Goal: Task Accomplishment & Management: Manage account settings

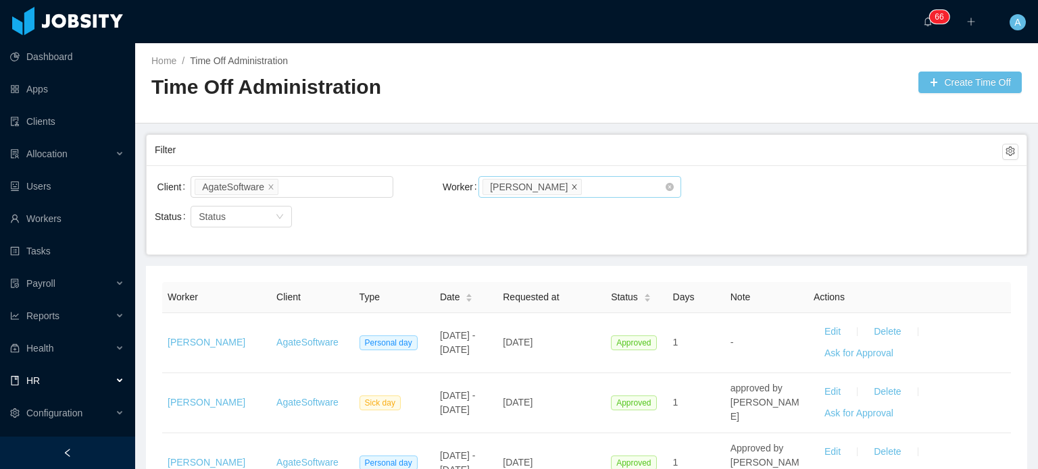
click at [571, 190] on span at bounding box center [574, 186] width 7 height 12
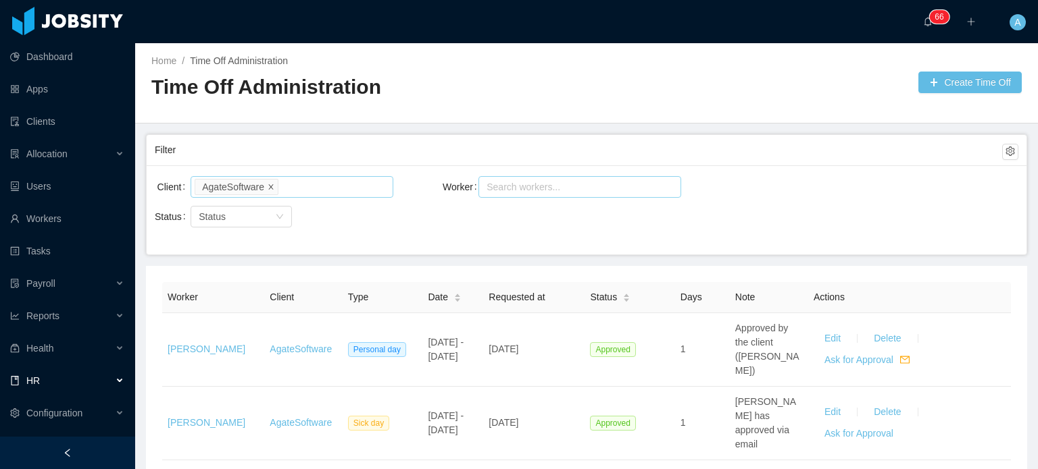
click at [270, 185] on icon "icon: close" at bounding box center [270, 186] width 7 height 7
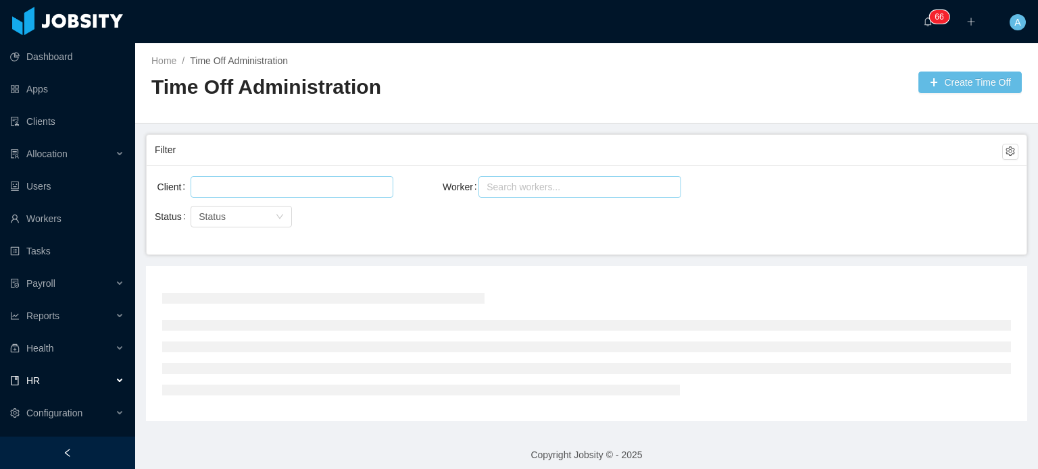
click at [270, 185] on div at bounding box center [290, 187] width 190 height 20
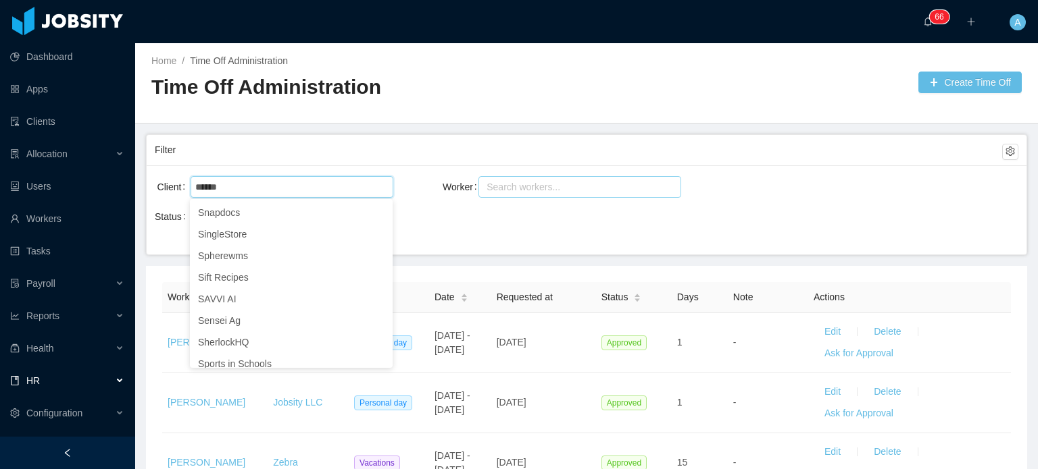
drag, startPoint x: 238, startPoint y: 215, endPoint x: 261, endPoint y: 143, distance: 76.0
click at [261, 143] on body "Dashboard Apps Clients Allocation Users Workers Tasks Payroll Reports Health HR…" at bounding box center [519, 234] width 1038 height 469
type input "*******"
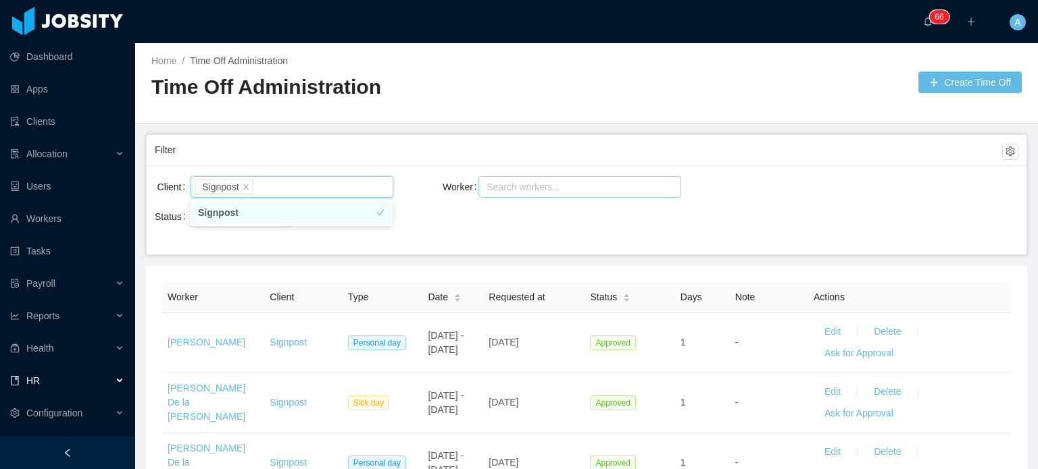
click at [578, 188] on div "Search workers..." at bounding box center [573, 187] width 174 height 14
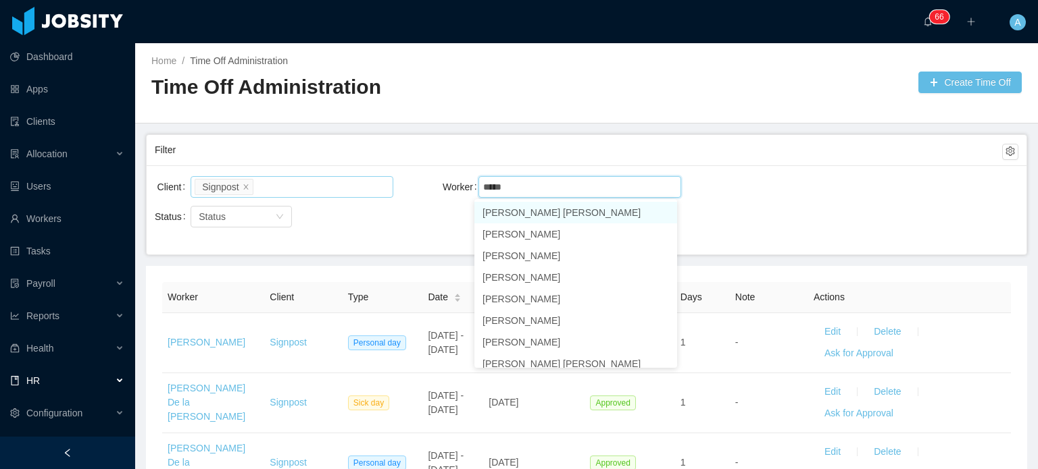
type input "******"
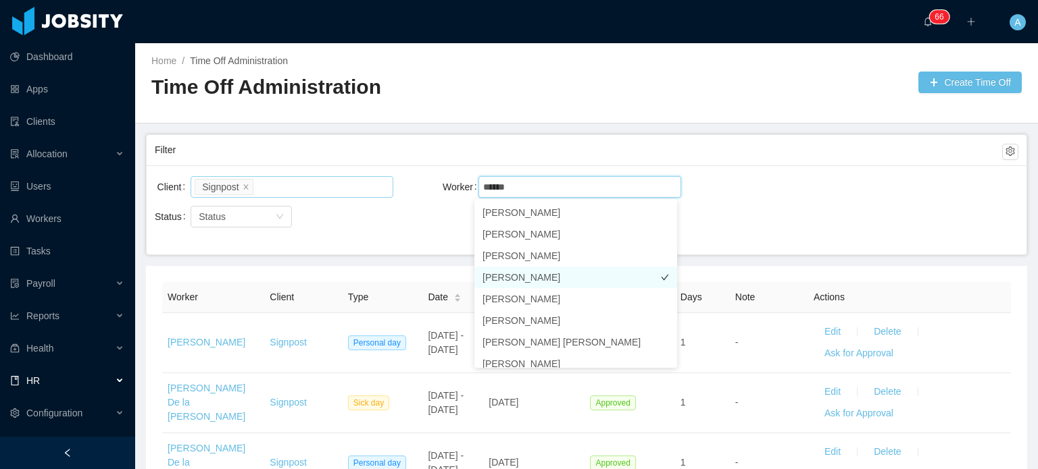
click at [627, 280] on li "Adrian Burgos" at bounding box center [575, 278] width 203 height 22
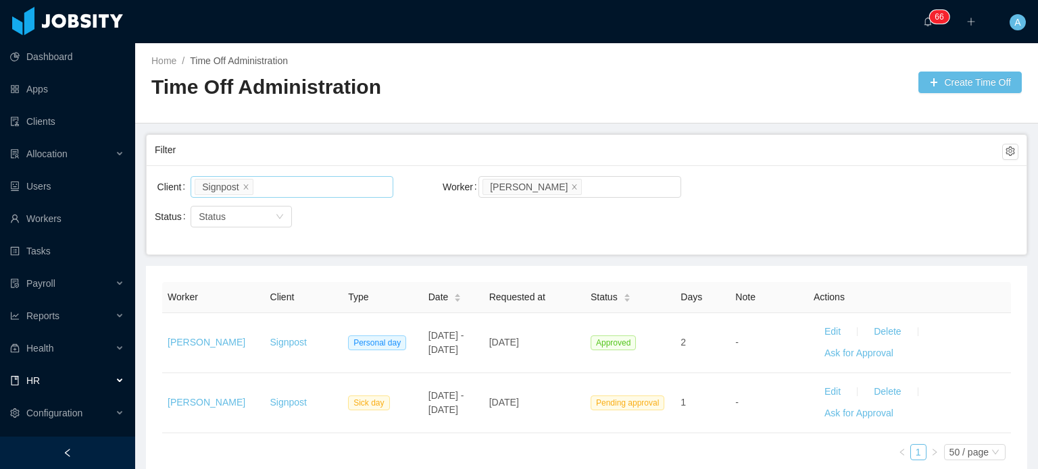
click at [759, 233] on div "Client Signpost Worker Search workers... Adrian Burgos Status Status" at bounding box center [586, 209] width 879 height 89
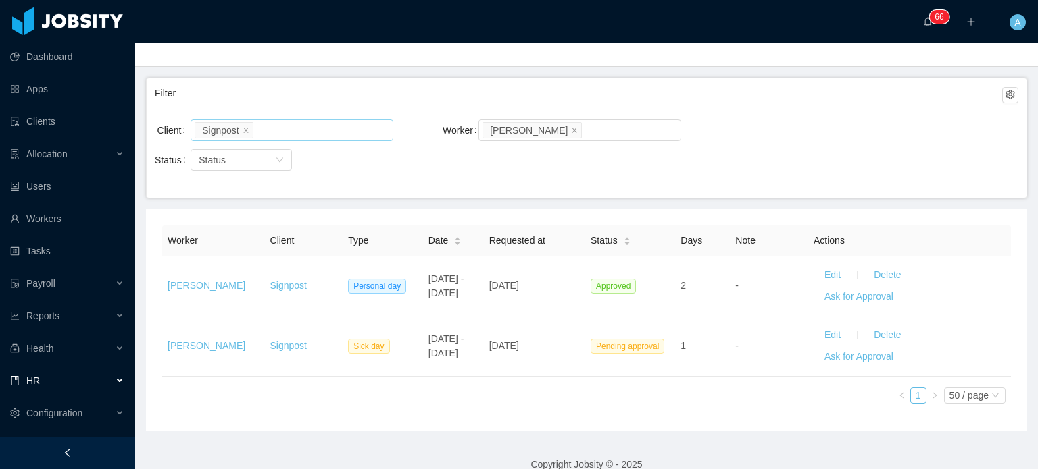
scroll to position [74, 0]
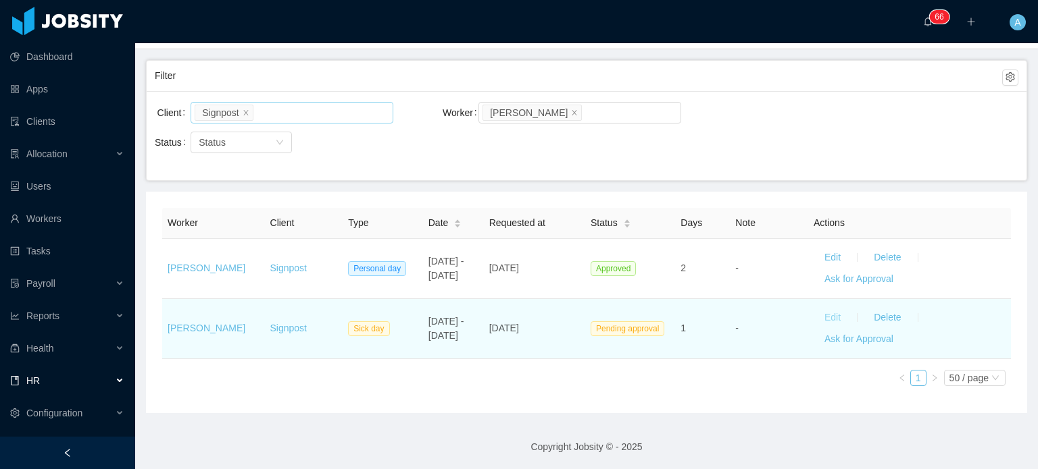
click at [818, 322] on button "Edit" at bounding box center [832, 318] width 38 height 22
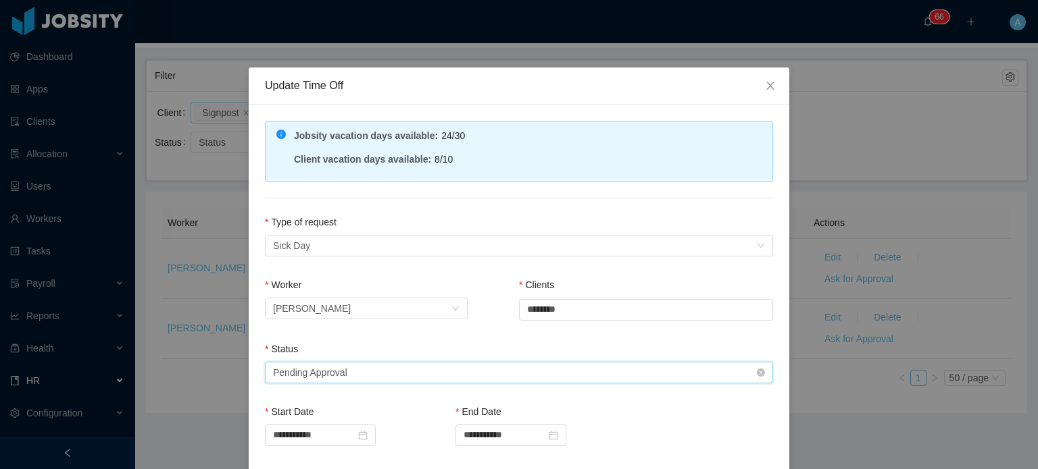
click at [598, 365] on div "Select status Pending Approval" at bounding box center [514, 373] width 483 height 20
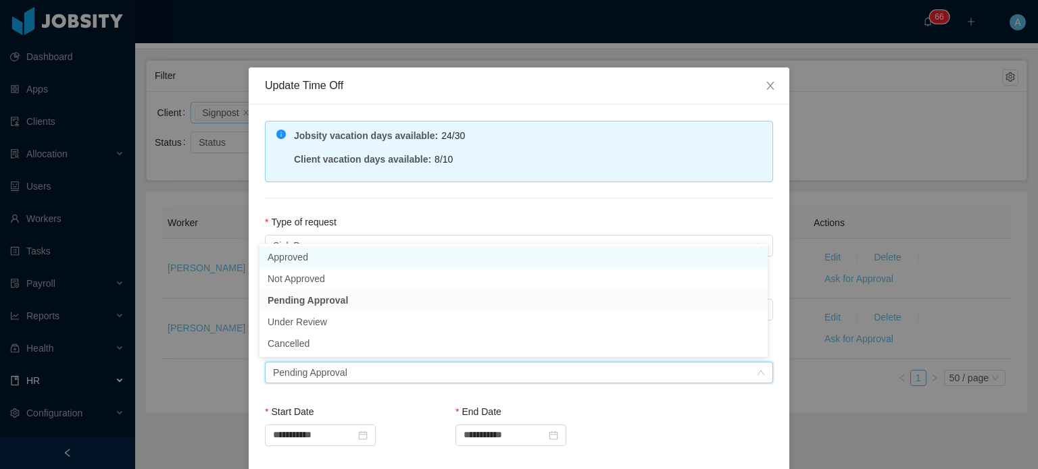
click at [327, 259] on li "Approved" at bounding box center [513, 258] width 508 height 22
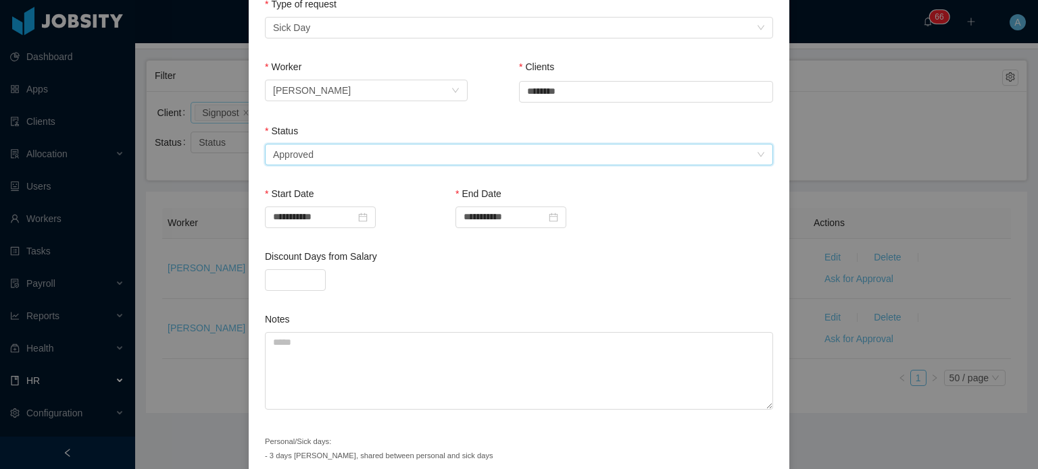
scroll to position [278, 0]
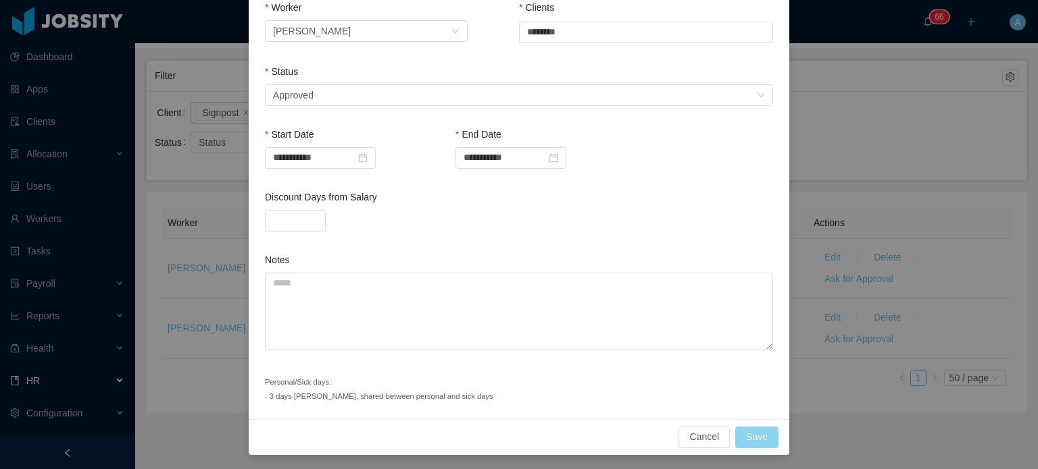
click at [738, 440] on button "Save" at bounding box center [756, 438] width 43 height 22
